Goal: Navigation & Orientation: Find specific page/section

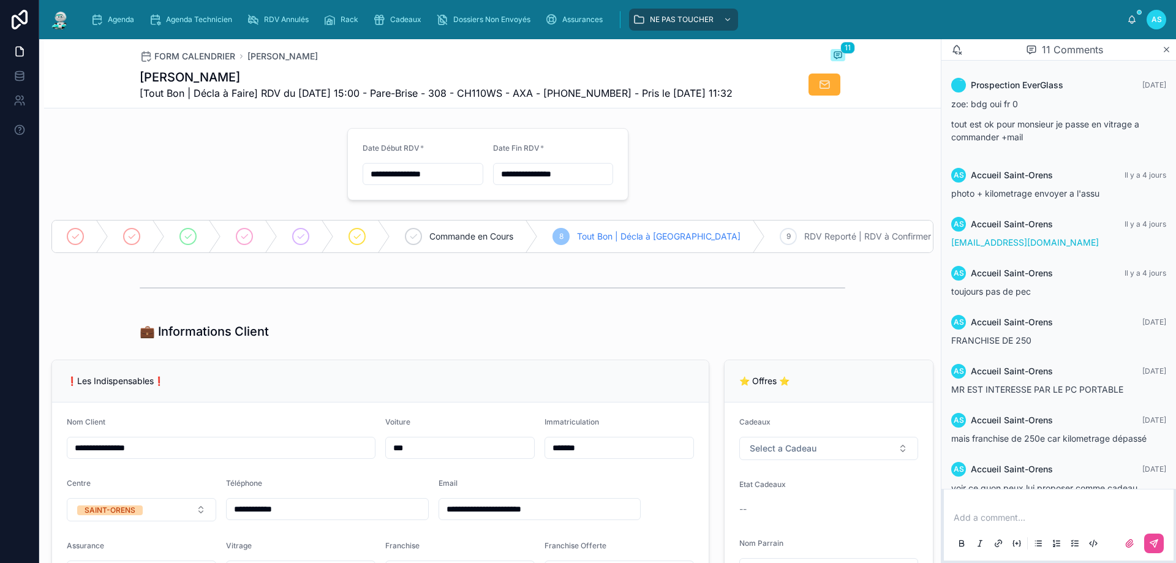
scroll to position [247, 0]
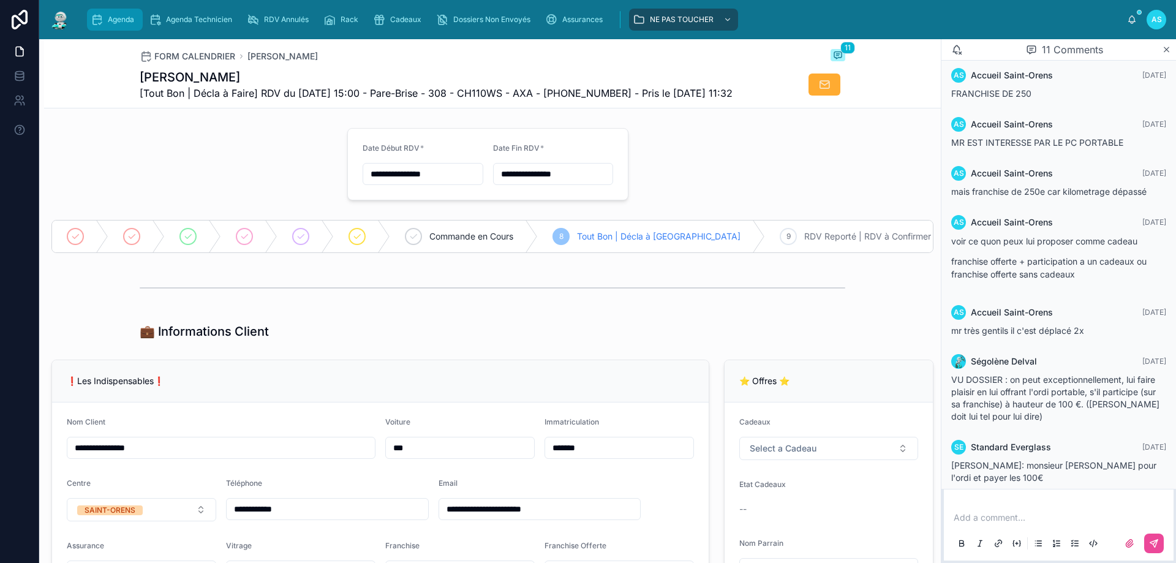
click at [127, 20] on span "Agenda" at bounding box center [121, 20] width 26 height 10
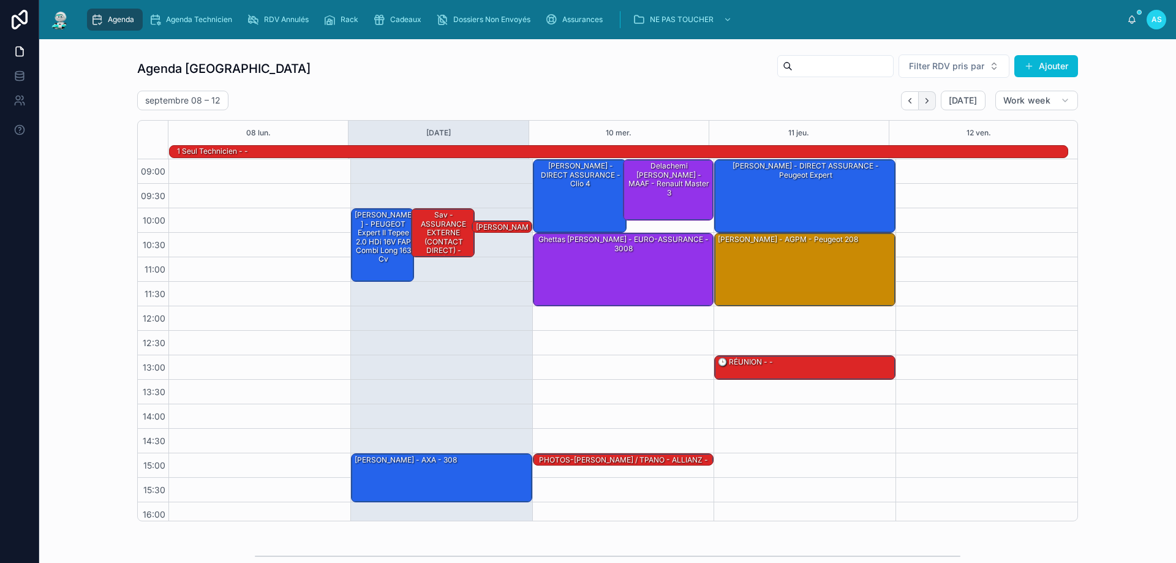
click at [923, 98] on icon "Next" at bounding box center [927, 100] width 9 height 9
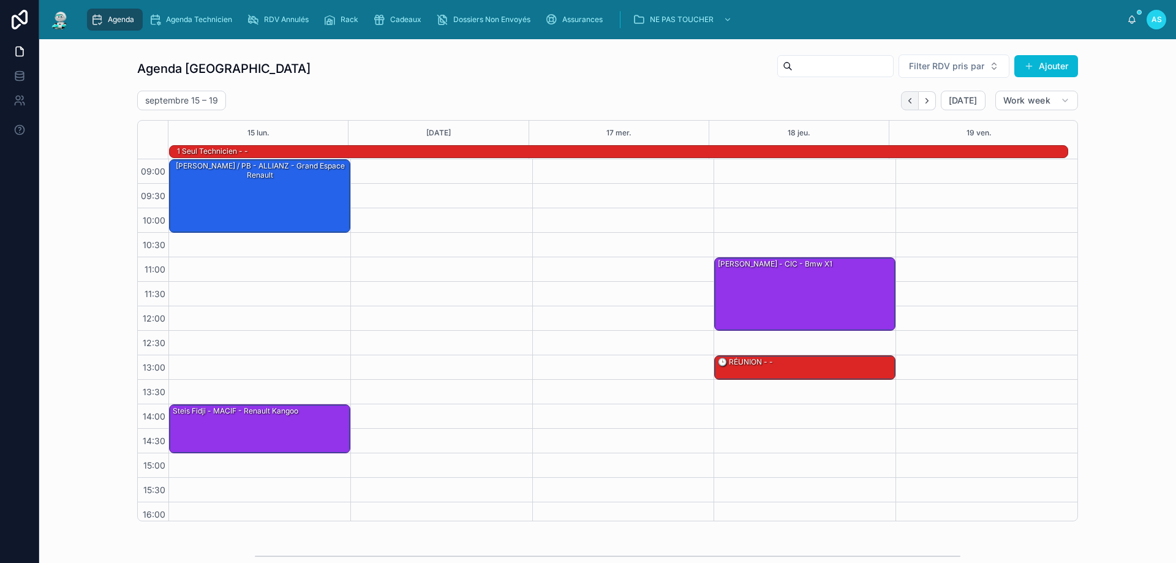
click at [908, 103] on icon "Back" at bounding box center [909, 100] width 9 height 9
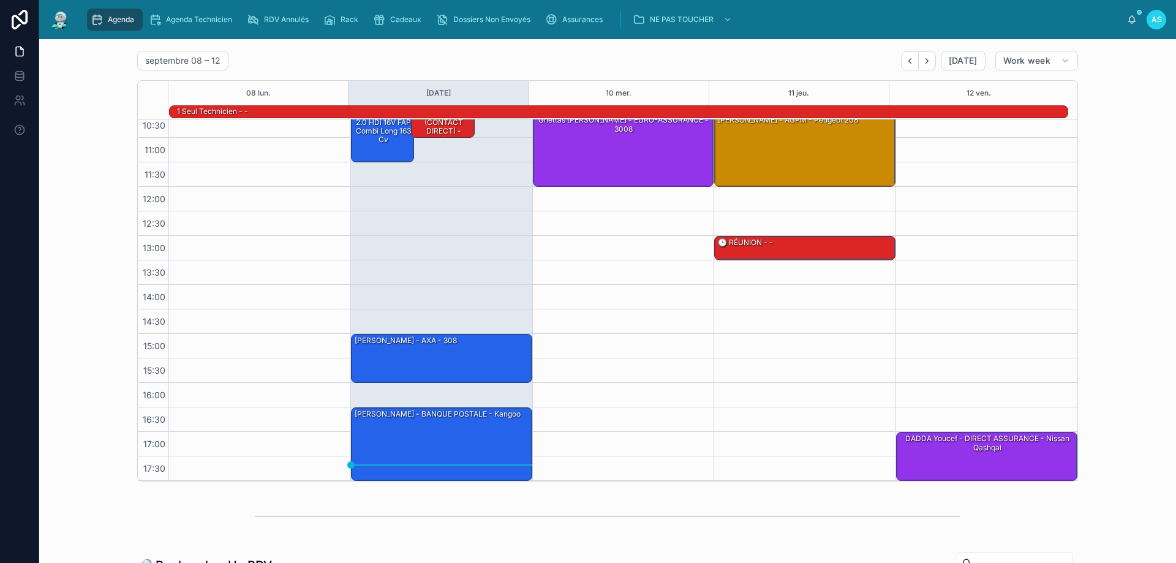
scroll to position [61, 0]
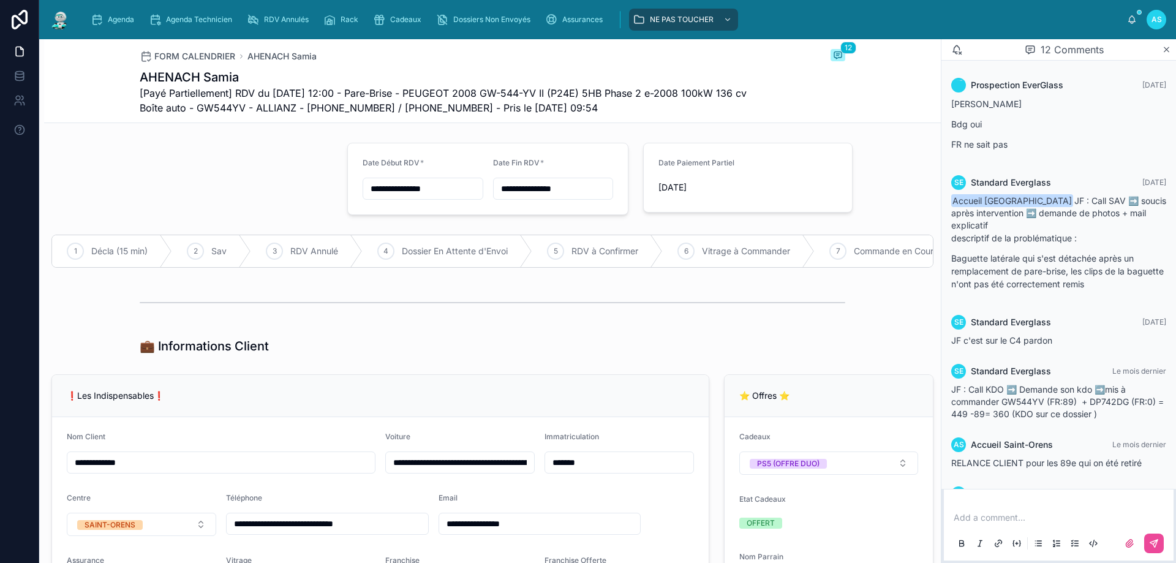
scroll to position [508, 0]
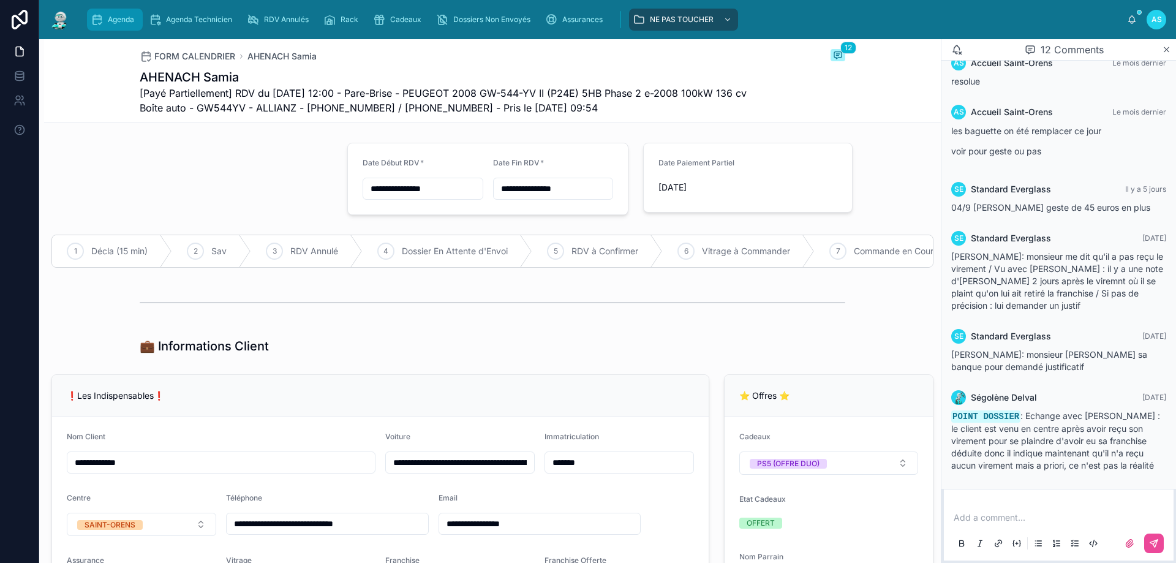
click at [120, 23] on span "Agenda" at bounding box center [121, 20] width 26 height 10
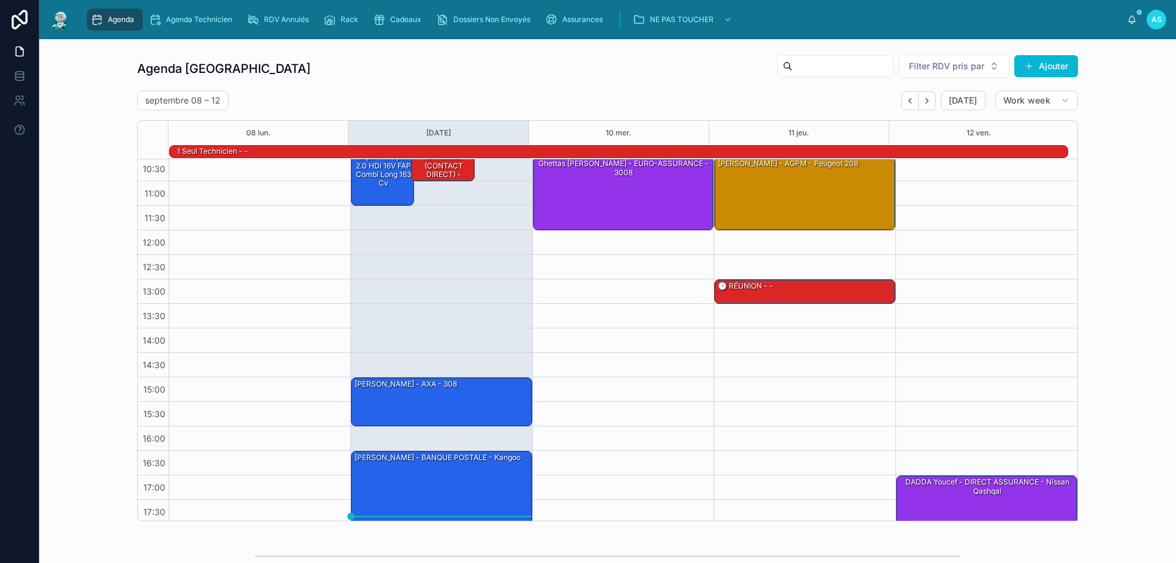
scroll to position [80, 0]
